Goal: Communication & Community: Answer question/provide support

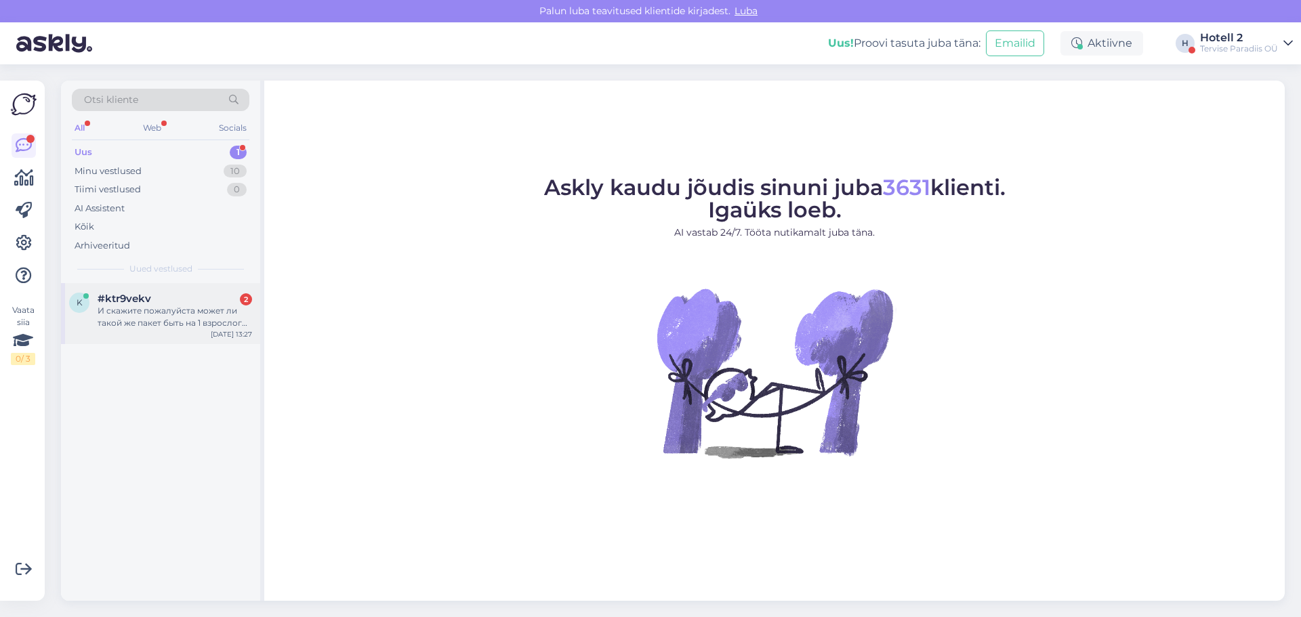
click at [165, 324] on div "И скажите пожалуйста может ли такой же пакет быть на 1 взрослого и 2 детей , ск…" at bounding box center [175, 317] width 155 height 24
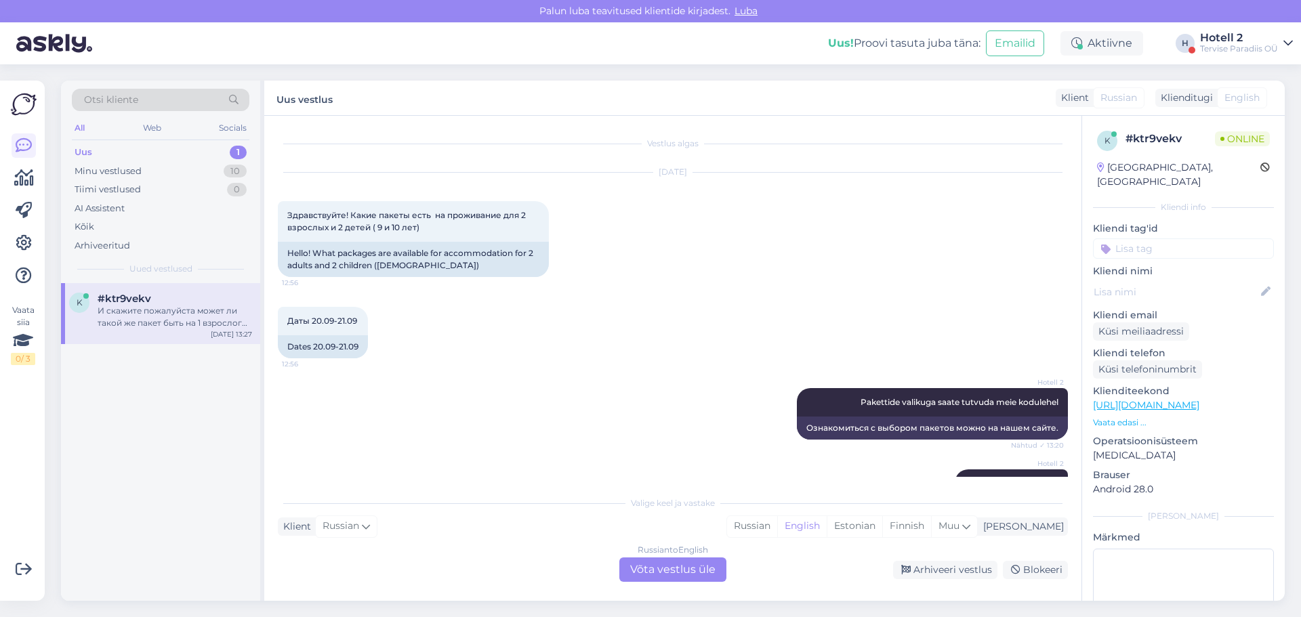
scroll to position [224, 0]
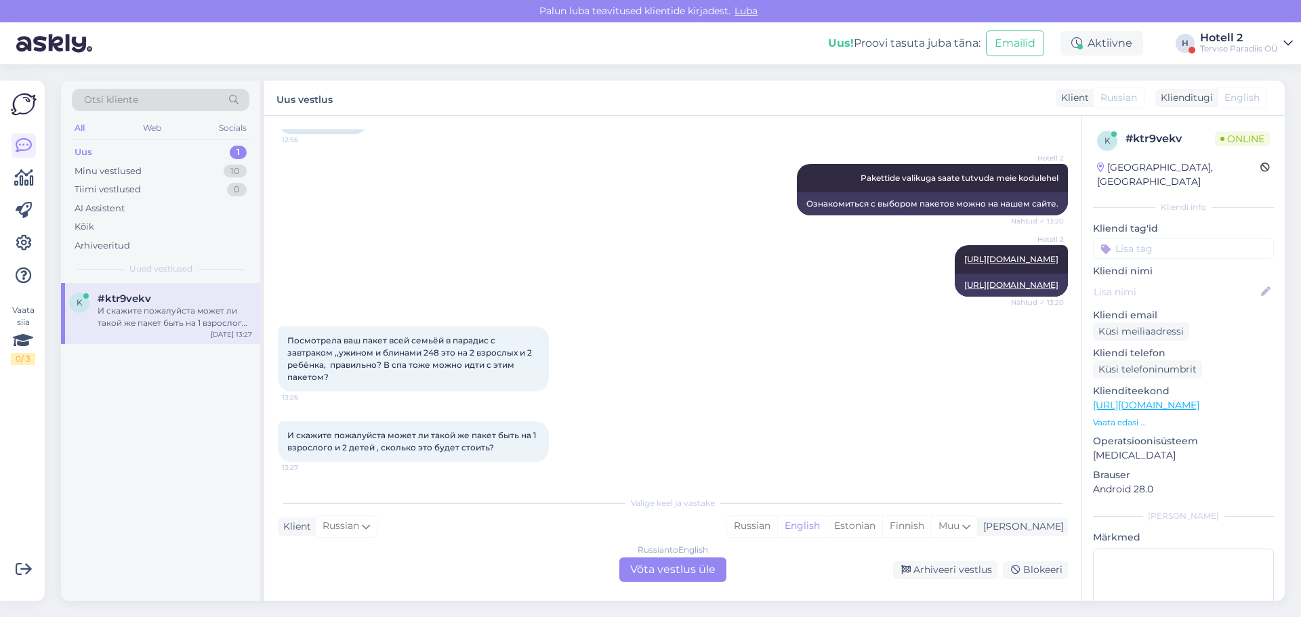
click at [695, 571] on div "Russian to English Võta vestlus üle" at bounding box center [672, 570] width 107 height 24
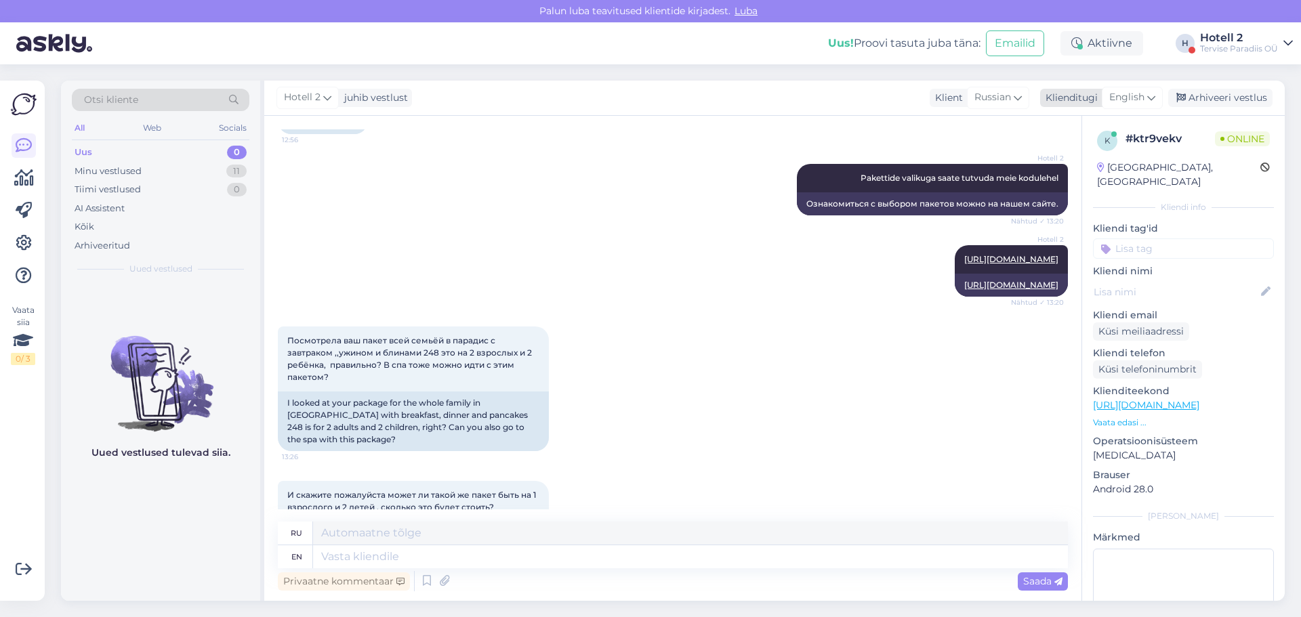
click at [1147, 95] on div "English" at bounding box center [1132, 98] width 61 height 22
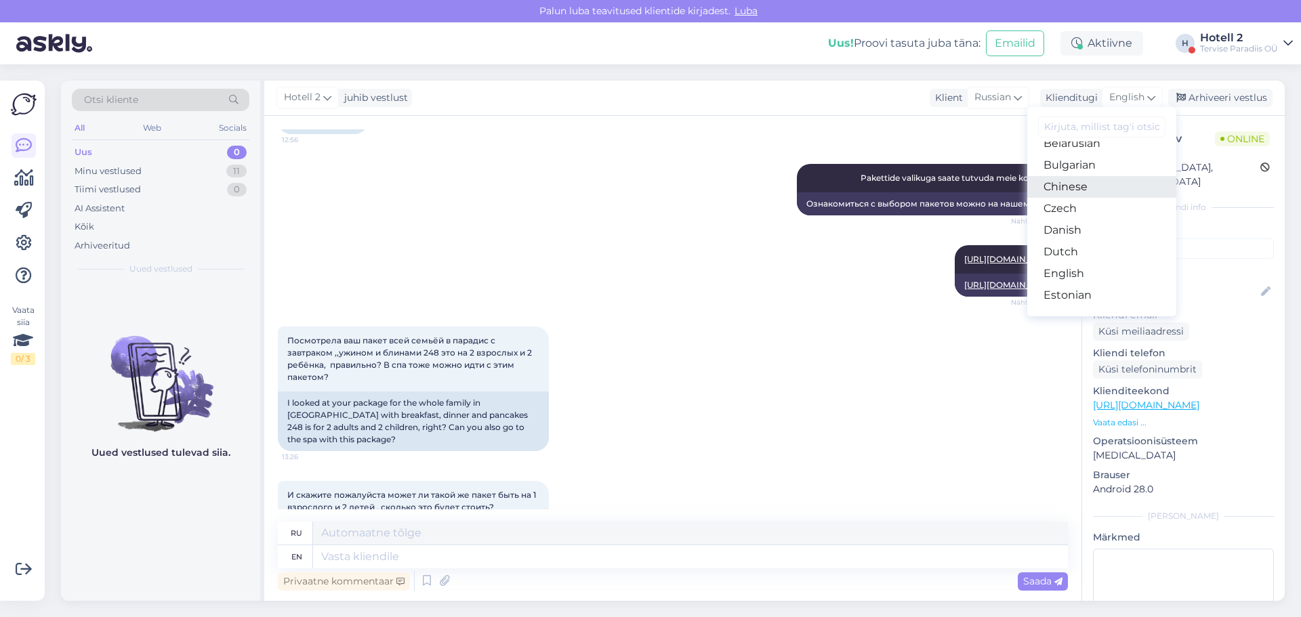
scroll to position [68, 0]
click at [1082, 263] on link "Estonian" at bounding box center [1101, 264] width 149 height 22
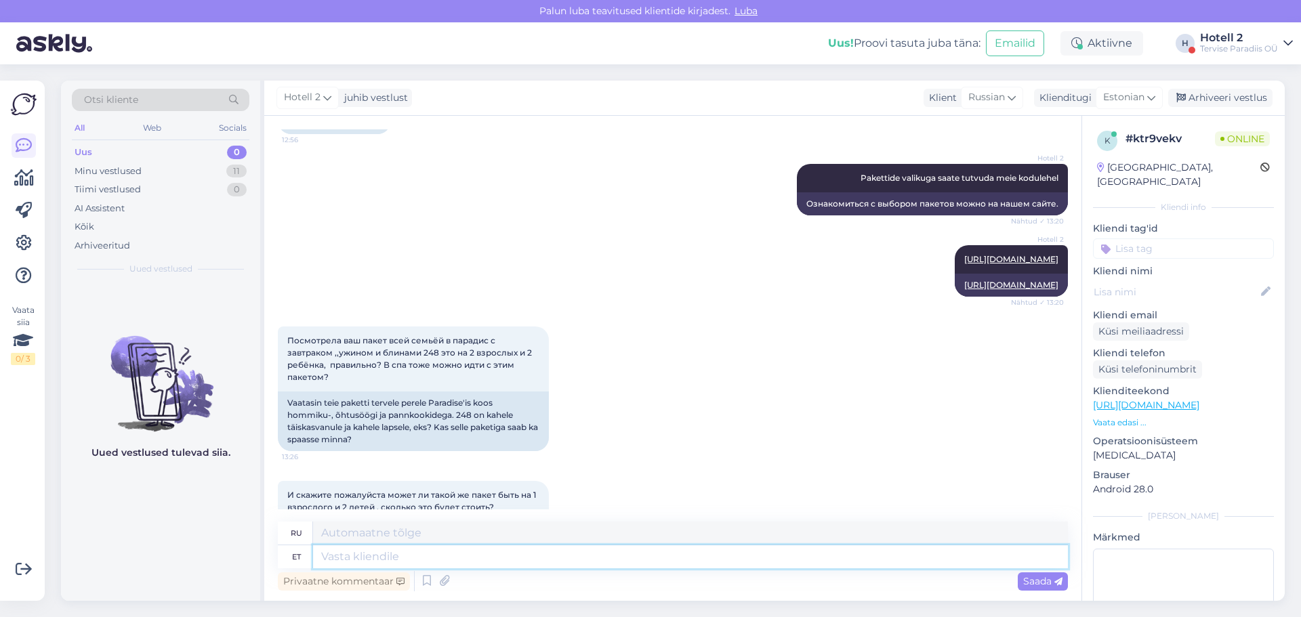
click at [389, 559] on textarea at bounding box center [690, 557] width 755 height 23
type textarea "jah,"
type textarea "да,"
type textarea "jah, veekeskus"
type textarea "да, аквапарк"
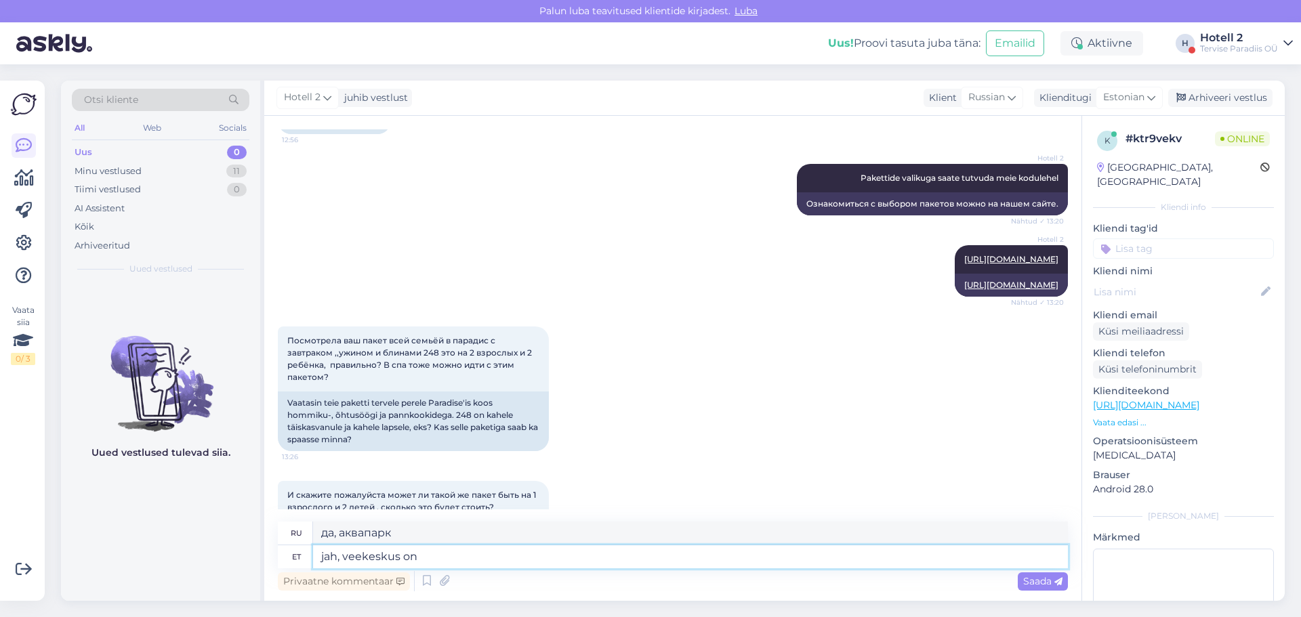
type textarea "jah, veekeskus on k"
type textarea "да, есть аквапарк"
type textarea "jah, veekeskus on ka"
type textarea "да, там тоже есть аквапарк"
type textarea "jah, veekeskus on ka hinna s"
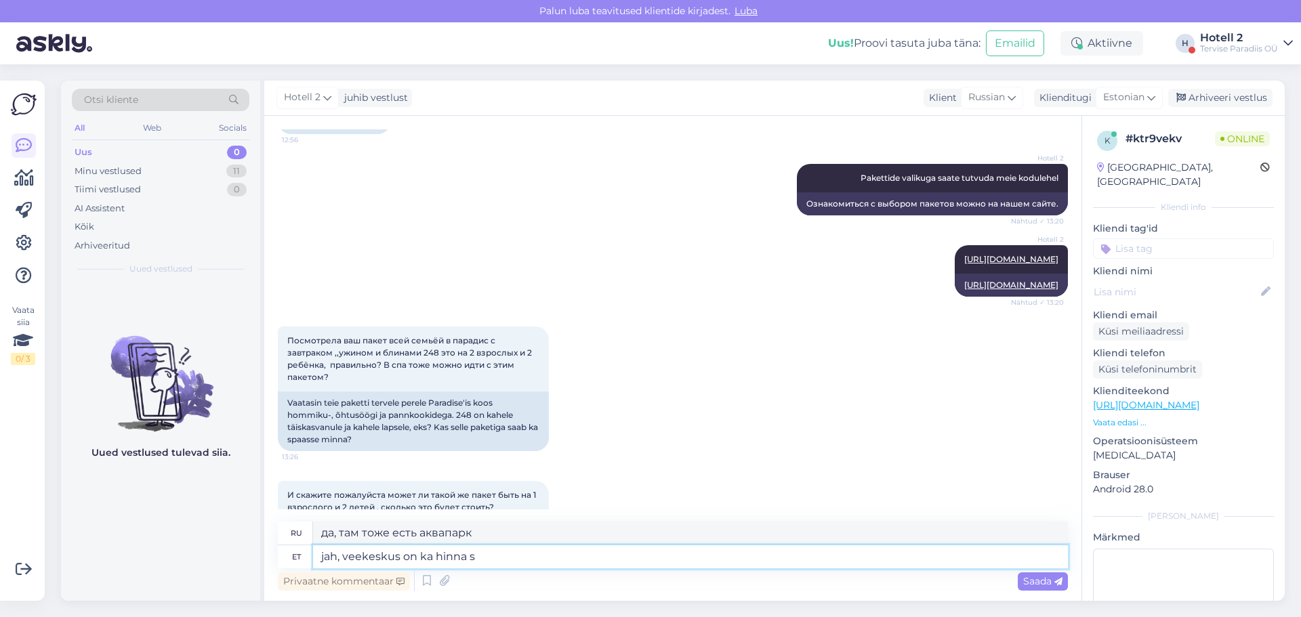
type textarea "да, [PERSON_NAME] тоже дорогой"
type textarea "jah, veekeskus on ka hinna sees"
type textarea "да, аквапарк также включен в стоимость"
click at [398, 555] on textarea "jah, veekeskus on ka hinna sees" at bounding box center [690, 557] width 755 height 23
type textarea "jah, veekeskuse külastus on ka hinna sees"
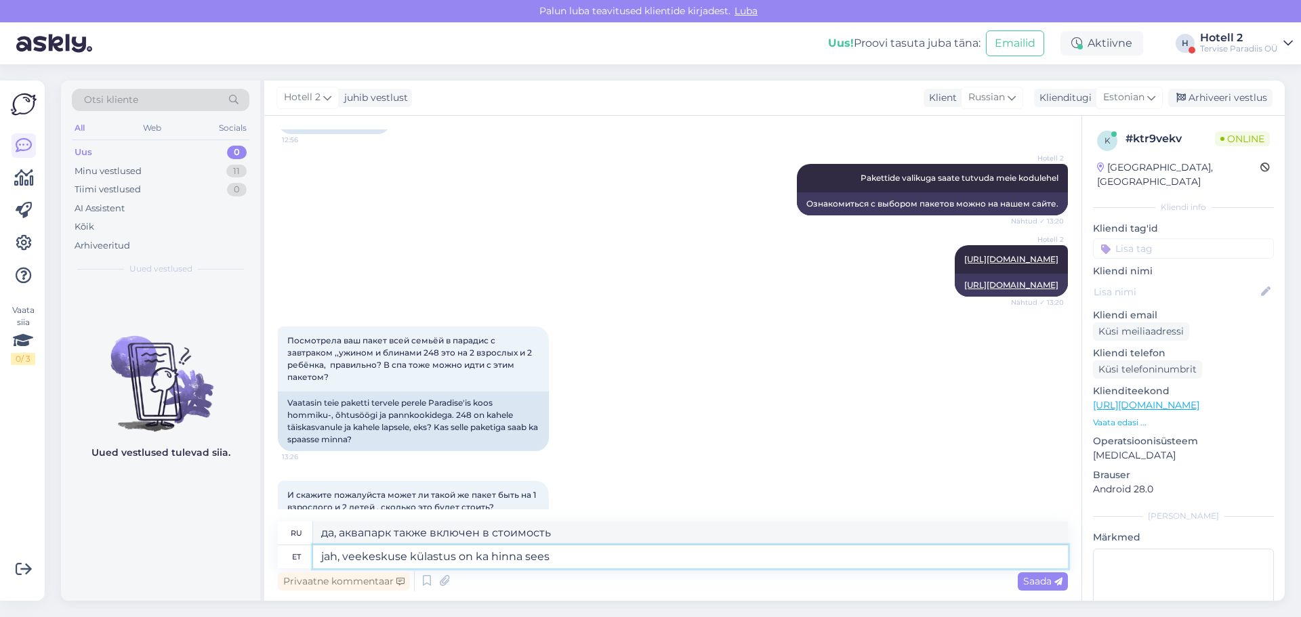
type textarea "да, посещение аквапарка также включено в стоимость"
type textarea "jah, veekeskuse külastus on ka hinna sees"
click at [1021, 578] on div "Saada" at bounding box center [1043, 582] width 50 height 18
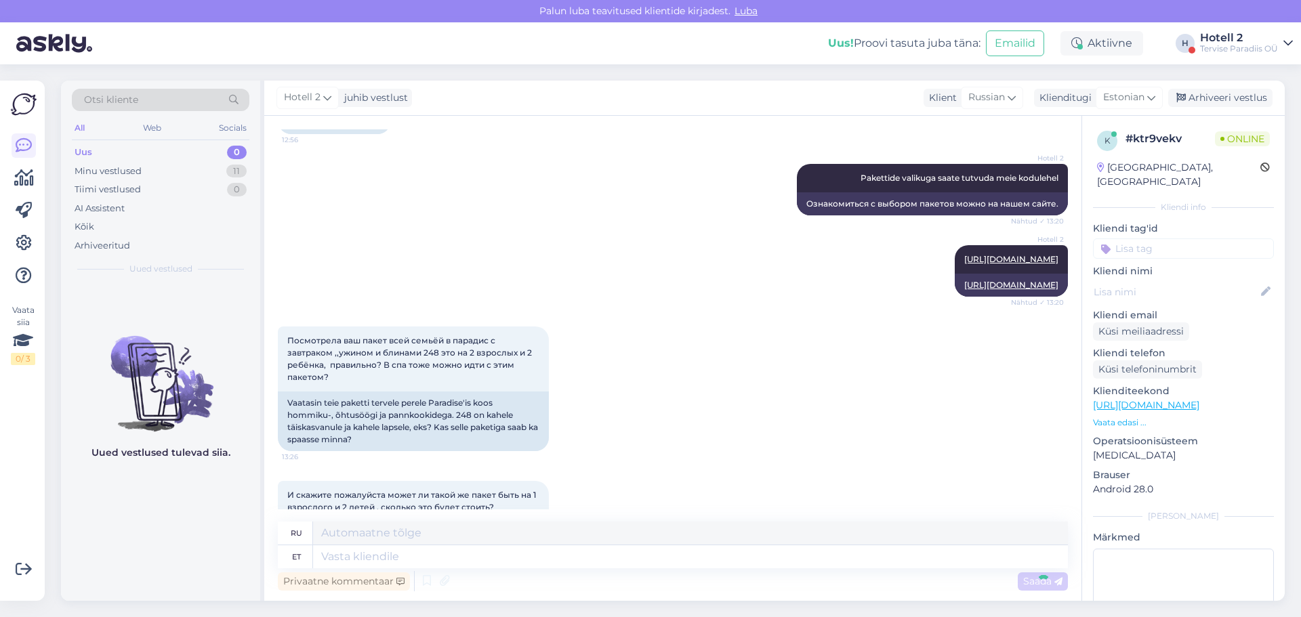
scroll to position [368, 0]
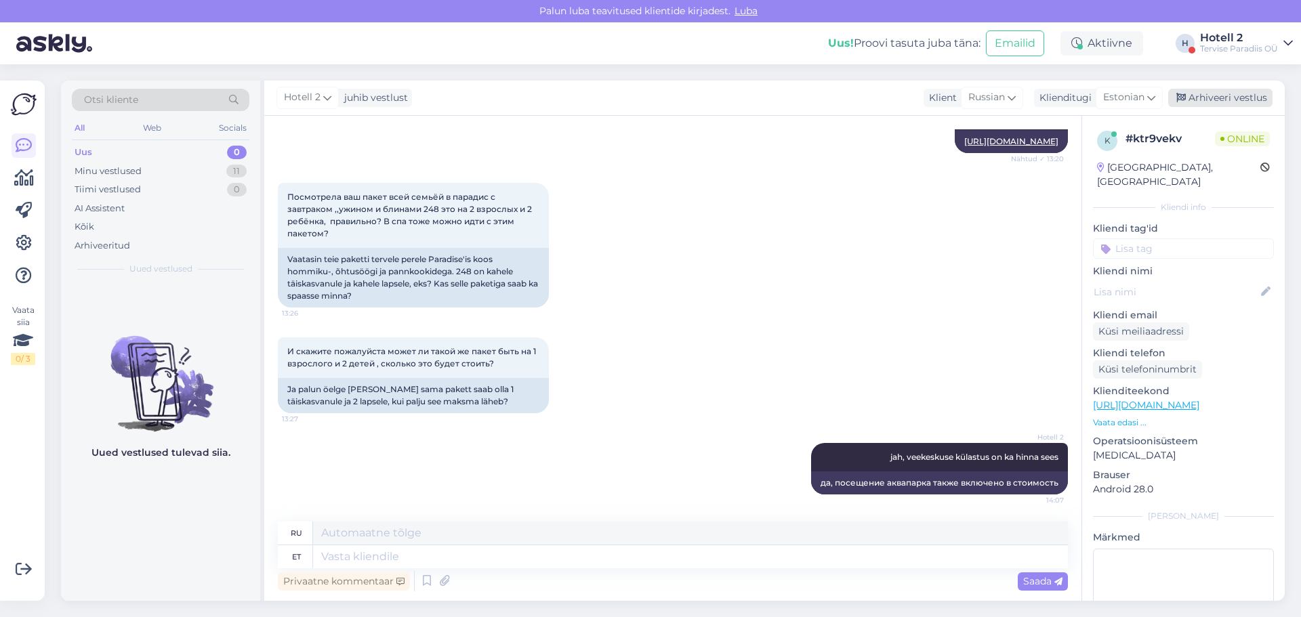
click at [1234, 98] on div "Arhiveeri vestlus" at bounding box center [1220, 98] width 104 height 18
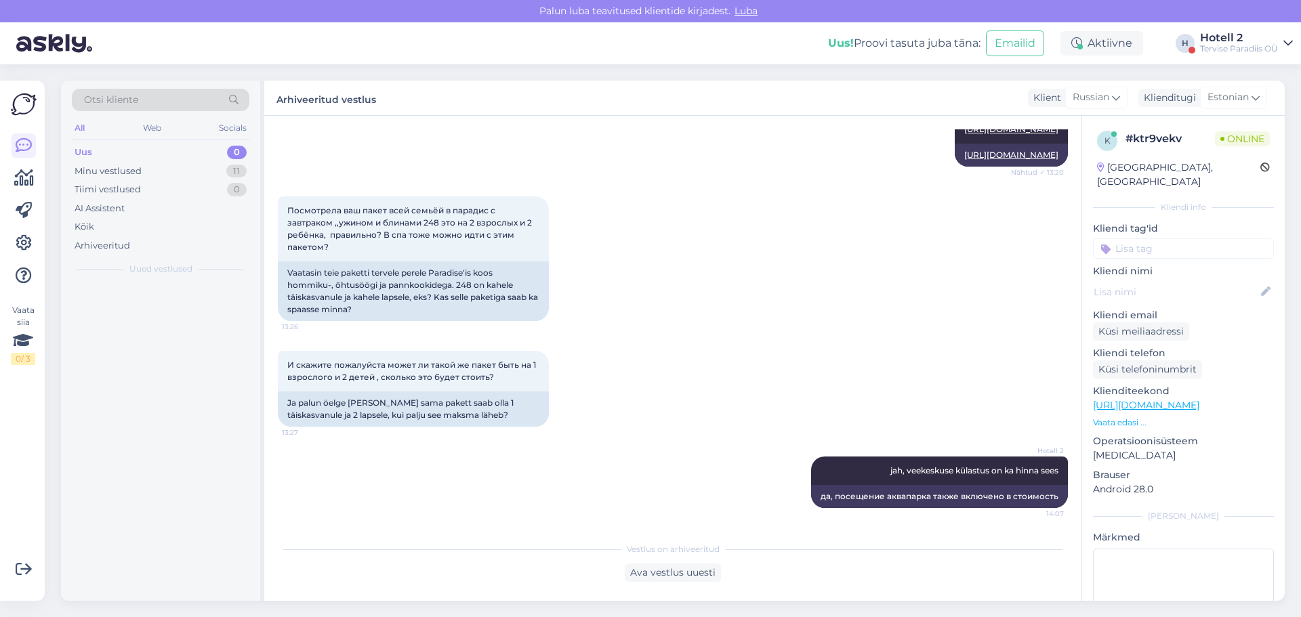
scroll to position [354, 0]
